Goal: Task Accomplishment & Management: Manage account settings

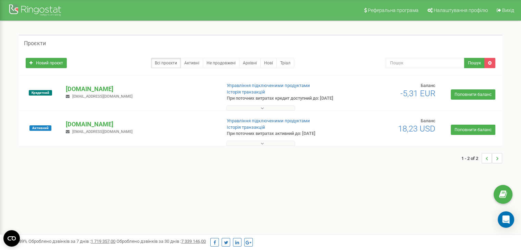
click at [157, 98] on div "vikonda.es schesnokov@vikonda.ua" at bounding box center [141, 92] width 160 height 15
click at [235, 110] on button at bounding box center [260, 108] width 69 height 5
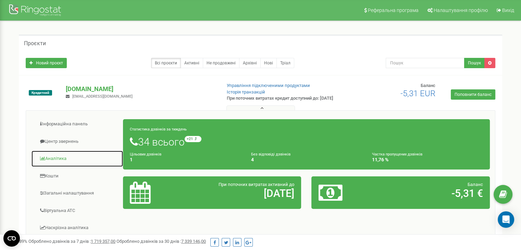
click at [74, 161] on link "Аналiтика" at bounding box center [77, 158] width 92 height 17
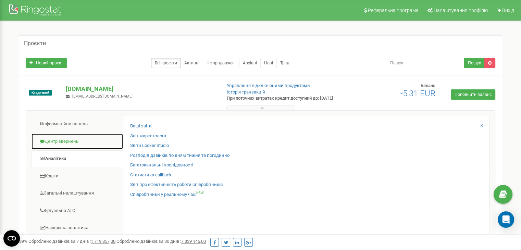
click at [84, 144] on link "Центр звернень" at bounding box center [77, 141] width 92 height 17
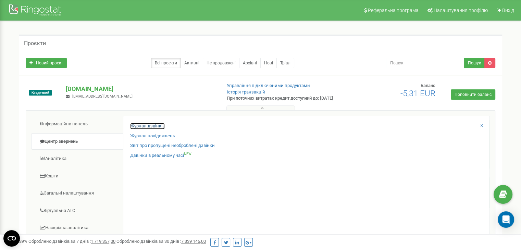
click at [137, 130] on link "Журнал дзвінків" at bounding box center [147, 126] width 35 height 7
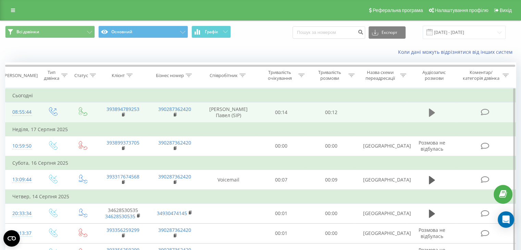
click at [430, 117] on icon at bounding box center [432, 113] width 6 height 10
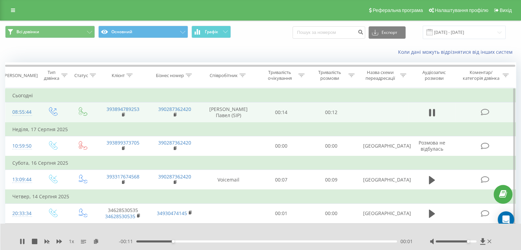
click at [470, 241] on div at bounding box center [456, 242] width 41 height 2
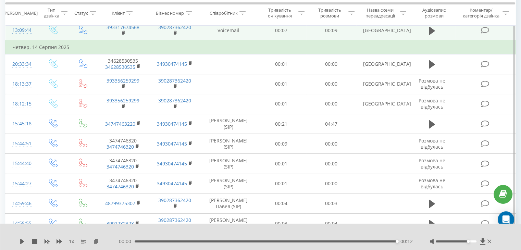
scroll to position [149, 0]
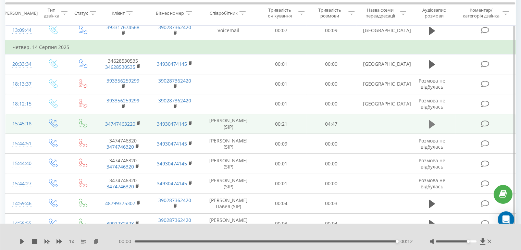
click at [429, 120] on icon at bounding box center [432, 124] width 6 height 8
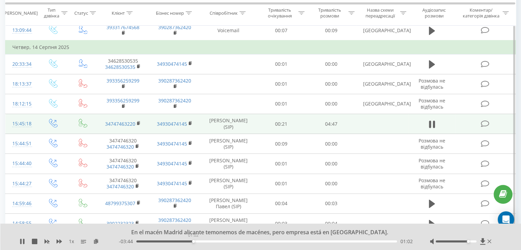
click at [193, 241] on div "01:02" at bounding box center [266, 242] width 261 height 2
click at [489, 241] on icon at bounding box center [490, 241] width 4 height 4
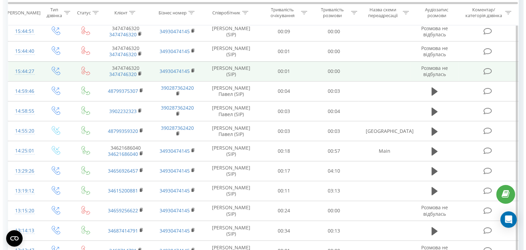
scroll to position [260, 0]
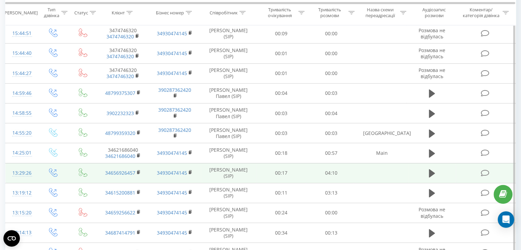
click at [268, 169] on td "00:17" at bounding box center [282, 173] width 50 height 20
click at [487, 172] on icon at bounding box center [485, 173] width 9 height 7
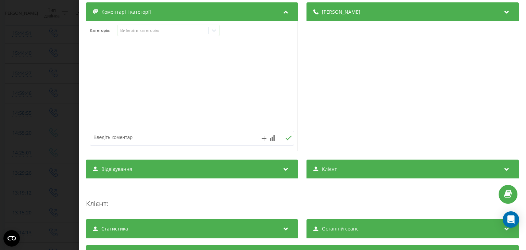
scroll to position [142, 0]
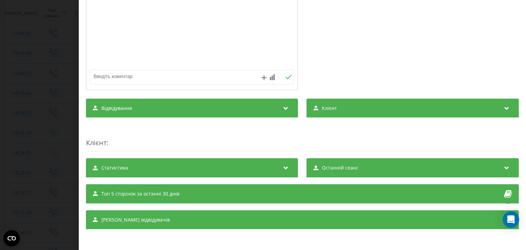
click at [286, 169] on icon at bounding box center [286, 166] width 8 height 7
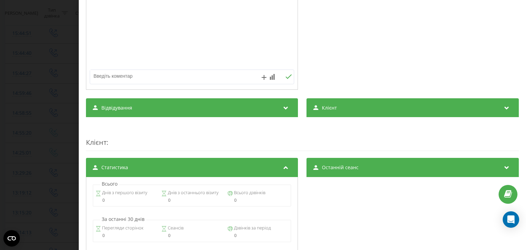
click at [279, 111] on div "Відвідування" at bounding box center [192, 107] width 212 height 19
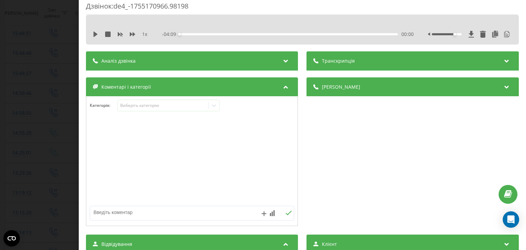
scroll to position [0, 0]
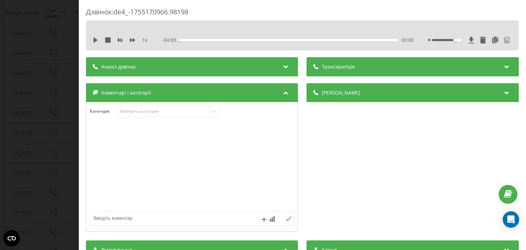
click at [94, 43] on div "1 x" at bounding box center [124, 40] width 62 height 7
click at [94, 40] on icon at bounding box center [96, 39] width 4 height 5
click at [222, 41] on div "00:00" at bounding box center [289, 40] width 218 height 2
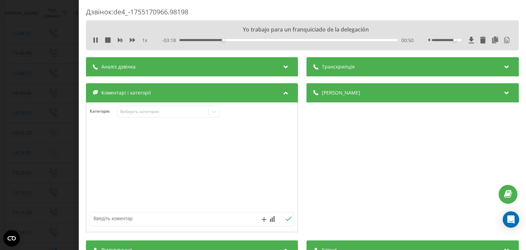
click at [504, 66] on icon at bounding box center [507, 65] width 8 height 7
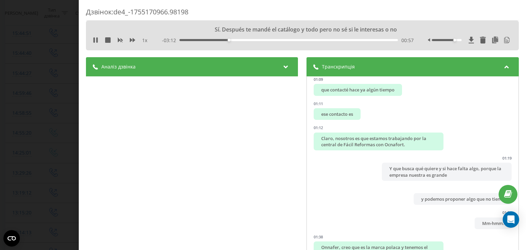
scroll to position [507, 0]
click at [96, 41] on icon at bounding box center [95, 39] width 5 height 5
click at [291, 164] on div "Аналіз дзвінка Назва профілю vikonda.es Підсумок дзвінка Комерційний дзвінок пр…" at bounding box center [192, 186] width 212 height 259
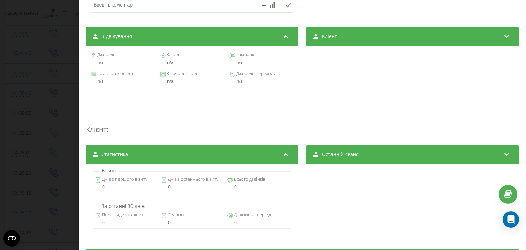
scroll to position [518, 0]
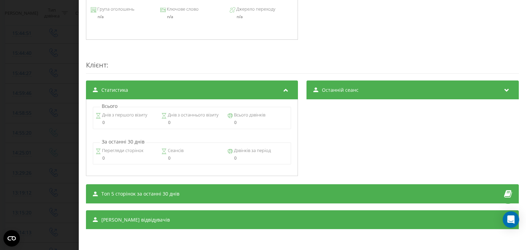
click at [503, 221] on icon at bounding box center [507, 219] width 8 height 7
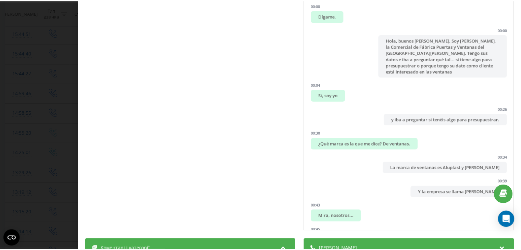
scroll to position [0, 0]
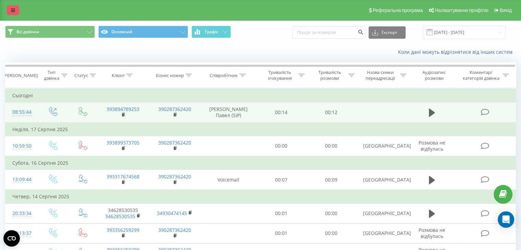
drag, startPoint x: 11, startPoint y: 16, endPoint x: 12, endPoint y: 11, distance: 4.5
click at [12, 11] on div "Реферальна програма Налаштування профілю Вихід" at bounding box center [260, 10] width 521 height 21
click at [12, 11] on icon at bounding box center [13, 10] width 4 height 5
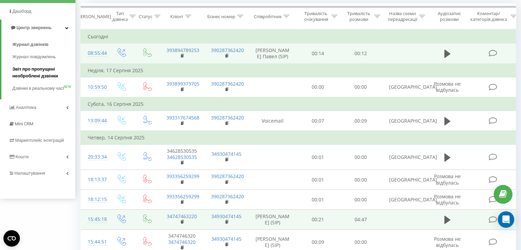
scroll to position [60, 0]
click at [29, 175] on span "Налаштування" at bounding box center [30, 172] width 33 height 5
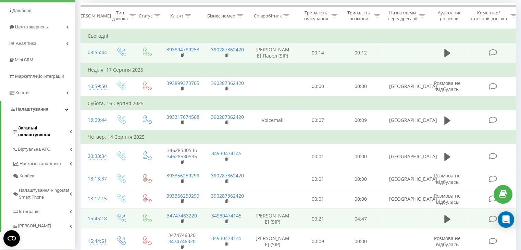
click at [40, 128] on span "Загальні налаштування" at bounding box center [43, 132] width 51 height 14
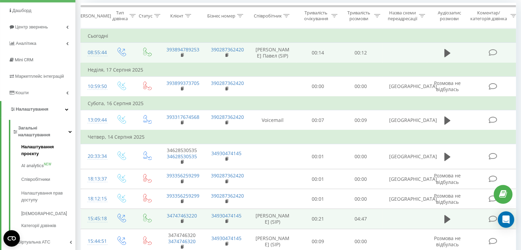
click at [40, 144] on span "Налаштування проєкту" at bounding box center [46, 151] width 51 height 14
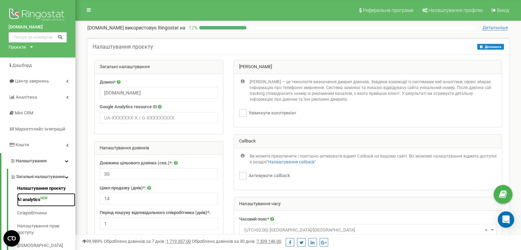
click at [29, 206] on link "AI analytics NEW" at bounding box center [46, 199] width 58 height 13
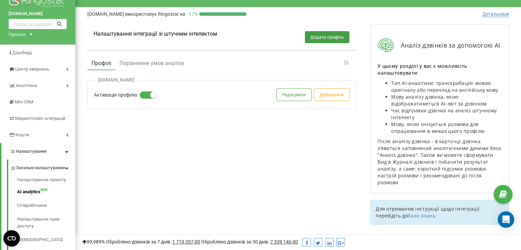
scroll to position [12, 0]
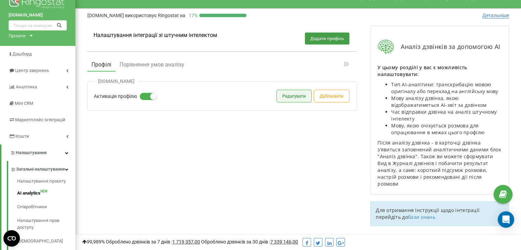
click at [288, 92] on button "Редагувати" at bounding box center [294, 96] width 35 height 12
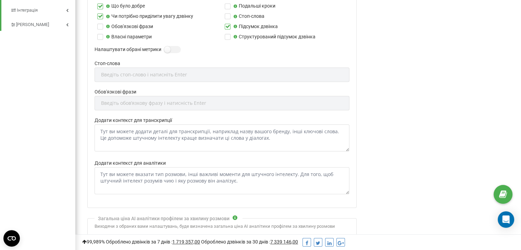
scroll to position [333, 0]
click at [231, 132] on textarea "Додати контекст для транскрипції" at bounding box center [222, 138] width 255 height 27
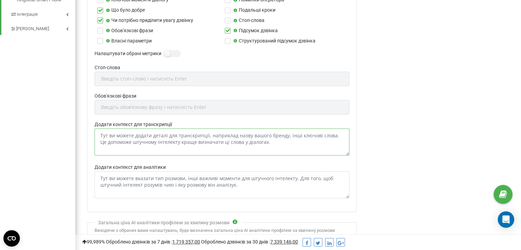
scroll to position [330, 0]
click at [60, 207] on div "vikonda.es Проєкти vikonda.ua vikonda.es Дашборд Центр звернень Аналiтика Mini …" at bounding box center [37, 12] width 75 height 684
click at [421, 141] on div "Аналіз дзвінків за допомогою AI У цьому розділі у вас є можливість налаштовуват…" at bounding box center [440, 27] width 152 height 653
click at [425, 22] on div "Аналіз дзвінків за допомогою AI У цьому розділі у вас є можливість налаштовуват…" at bounding box center [440, 27] width 152 height 653
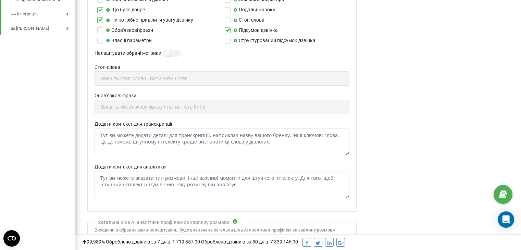
scroll to position [12, 0]
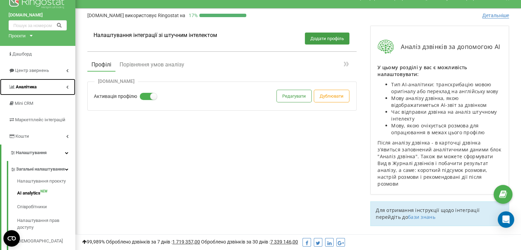
click at [33, 89] on span "Аналiтика" at bounding box center [26, 86] width 21 height 5
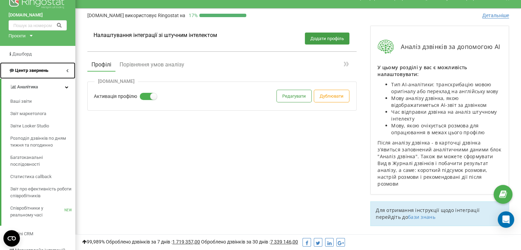
click at [30, 73] on span "Центр звернень" at bounding box center [31, 70] width 33 height 5
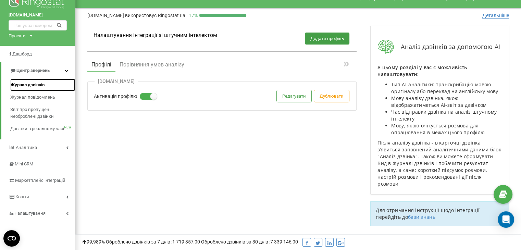
click at [40, 87] on span "Журнал дзвінків" at bounding box center [27, 85] width 34 height 7
click at [30, 85] on span "Журнал дзвінків" at bounding box center [27, 85] width 34 height 7
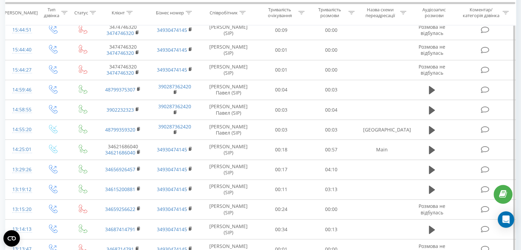
scroll to position [263, 0]
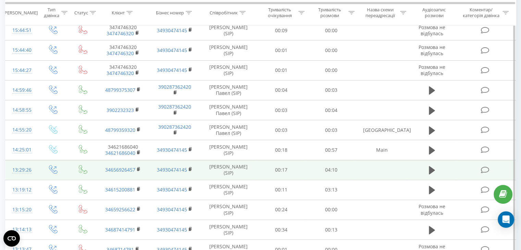
click at [385, 173] on td at bounding box center [382, 170] width 52 height 20
click at [480, 170] on td at bounding box center [486, 170] width 60 height 20
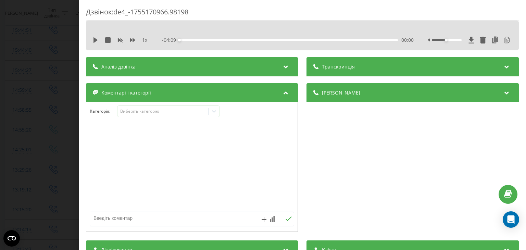
click at [60, 217] on div "Дзвінок : de4_-1755170966.98198 1 x - 04:09 00:00 00:00 Транскрипція 00:00 Díga…" at bounding box center [263, 125] width 526 height 250
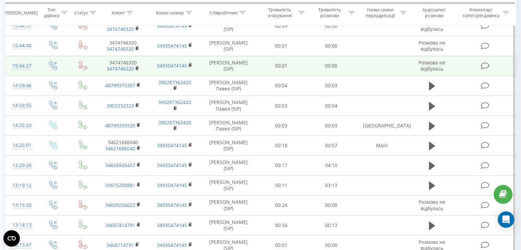
scroll to position [260, 0]
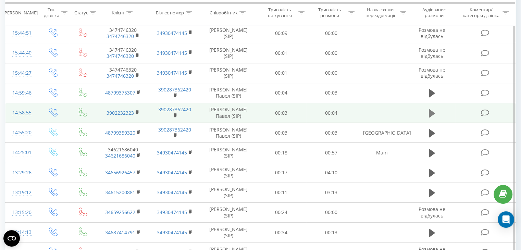
click at [434, 112] on icon at bounding box center [432, 113] width 6 height 8
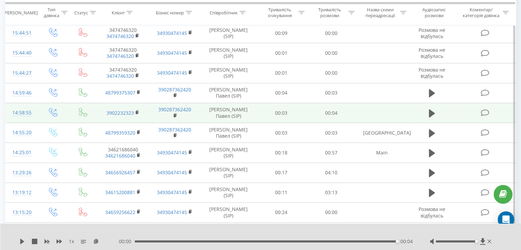
click at [476, 241] on div at bounding box center [456, 242] width 41 height 2
click at [437, 109] on button at bounding box center [432, 113] width 10 height 10
click at [428, 112] on button at bounding box center [432, 113] width 10 height 10
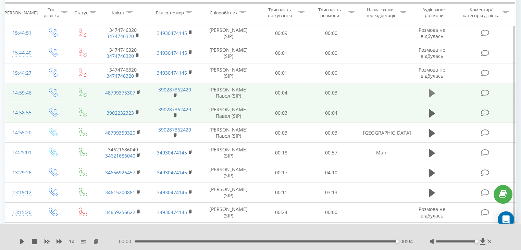
click at [431, 89] on icon at bounding box center [432, 93] width 6 height 8
click at [429, 115] on icon at bounding box center [432, 113] width 6 height 8
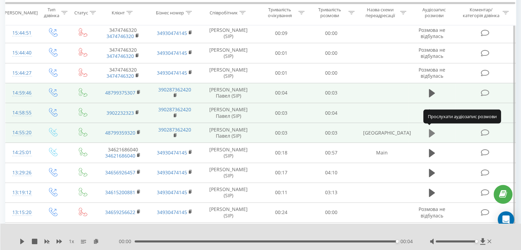
click at [429, 132] on icon at bounding box center [432, 133] width 6 height 8
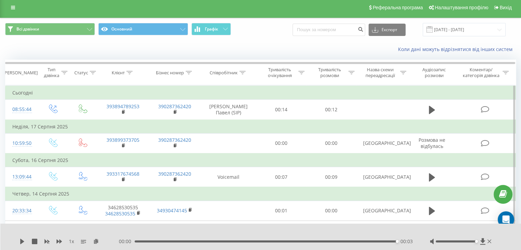
scroll to position [3, 0]
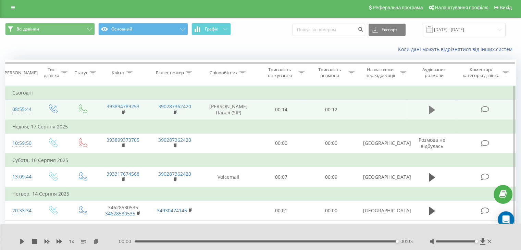
click at [430, 110] on icon at bounding box center [432, 110] width 6 height 8
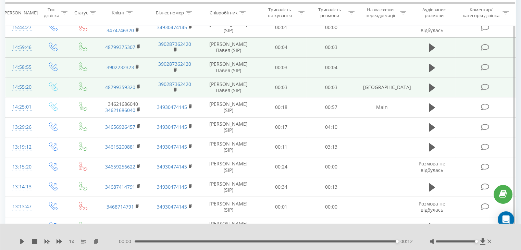
scroll to position [308, 0]
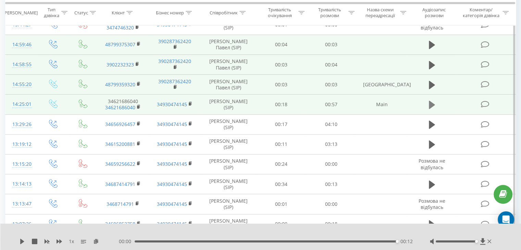
click at [431, 107] on icon at bounding box center [432, 105] width 6 height 10
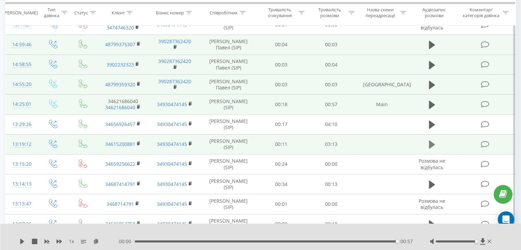
click at [431, 142] on icon at bounding box center [432, 144] width 6 height 8
